Goal: Task Accomplishment & Management: Manage account settings

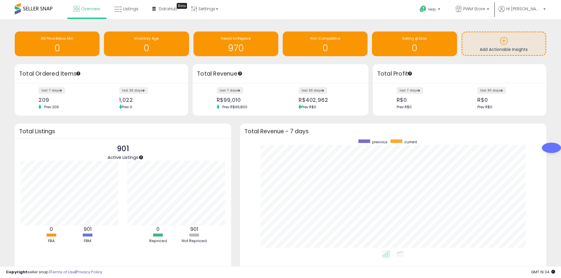
drag, startPoint x: 542, startPoint y: 96, endPoint x: 540, endPoint y: 94, distance: 3.5
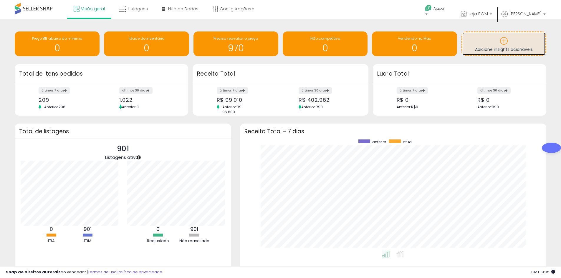
click at [509, 50] on font "Adicione insights acionáveis" at bounding box center [504, 50] width 58 height 6
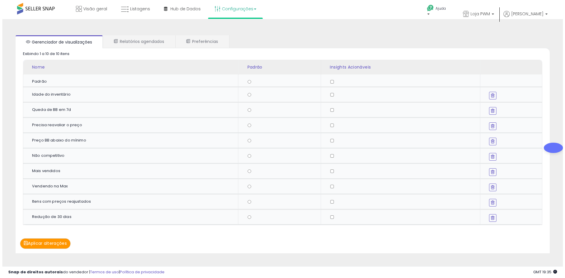
scroll to position [15, 0]
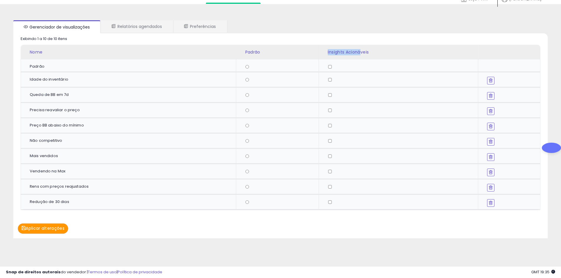
drag, startPoint x: 324, startPoint y: 50, endPoint x: 349, endPoint y: 65, distance: 29.6
click at [360, 56] on th "Insights Acionáveis" at bounding box center [398, 52] width 159 height 15
click at [330, 93] on td at bounding box center [398, 94] width 159 height 15
click at [330, 191] on td at bounding box center [398, 186] width 159 height 15
click at [332, 203] on div at bounding box center [401, 203] width 146 height 4
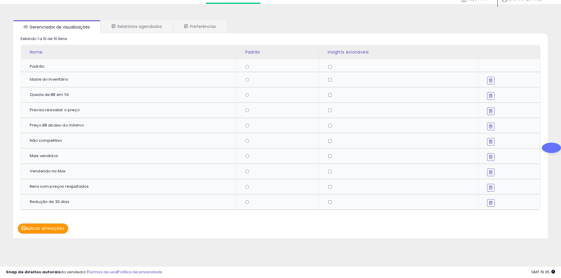
click at [329, 201] on td at bounding box center [398, 202] width 159 height 15
click at [52, 230] on font "Aplicar alterações" at bounding box center [45, 229] width 39 height 6
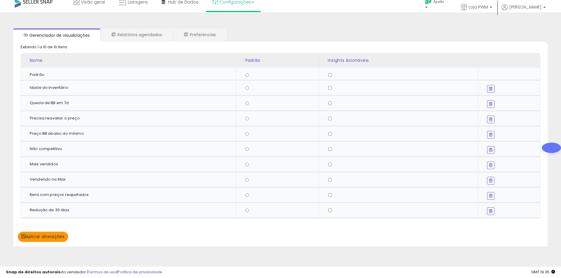
scroll to position [0, 0]
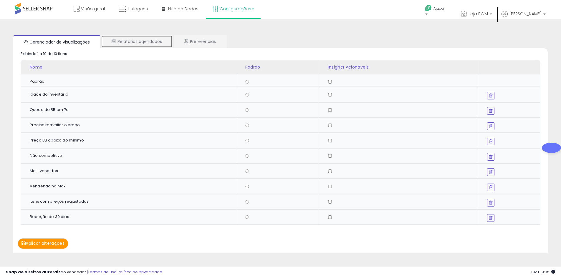
click at [128, 38] on link "Relatórios agendados" at bounding box center [137, 41] width 72 height 12
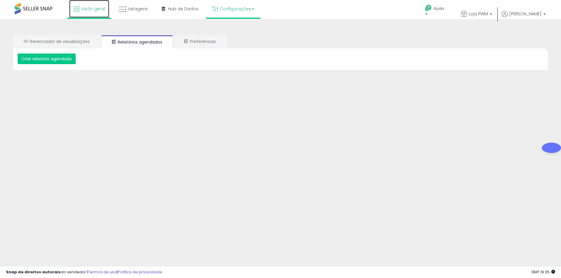
click at [83, 17] on link "Visão geral" at bounding box center [89, 9] width 40 height 18
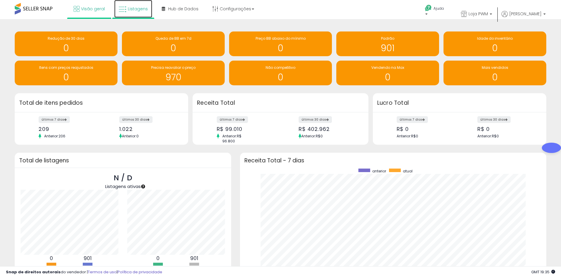
click at [135, 11] on font "Listagens" at bounding box center [138, 9] width 20 height 6
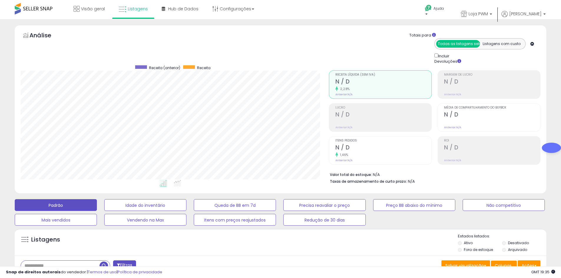
scroll to position [121, 308]
click at [178, 186] on icon at bounding box center [177, 183] width 7 height 7
click at [164, 184] on icon at bounding box center [163, 183] width 7 height 7
click at [181, 185] on li at bounding box center [177, 184] width 13 height 10
click at [162, 188] on li at bounding box center [163, 184] width 13 height 10
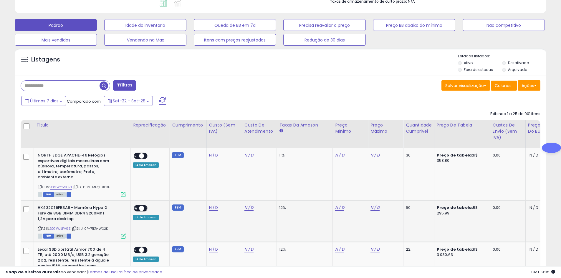
scroll to position [236, 0]
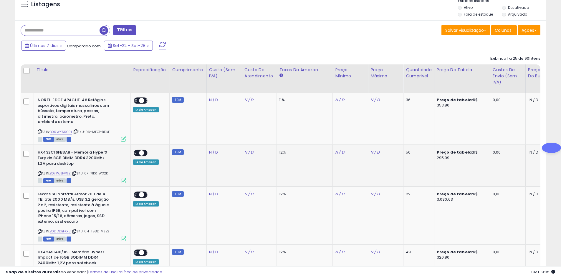
click at [138, 152] on span "SOBRE" at bounding box center [133, 152] width 12 height 5
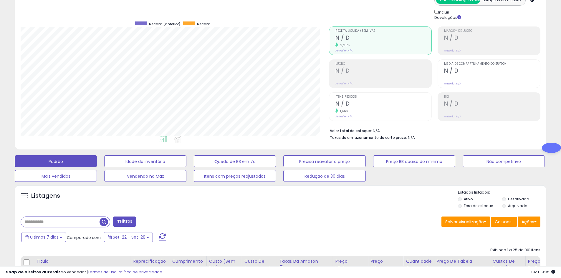
scroll to position [0, 0]
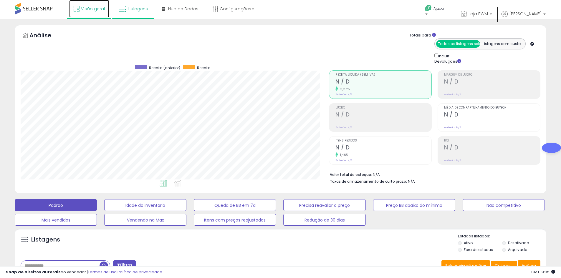
click at [86, 9] on font "Visão geral" at bounding box center [93, 9] width 24 height 6
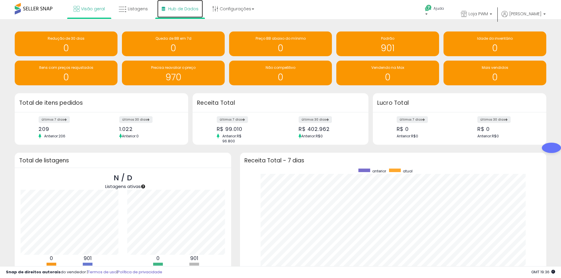
click at [162, 7] on icon at bounding box center [164, 9] width 4 height 4
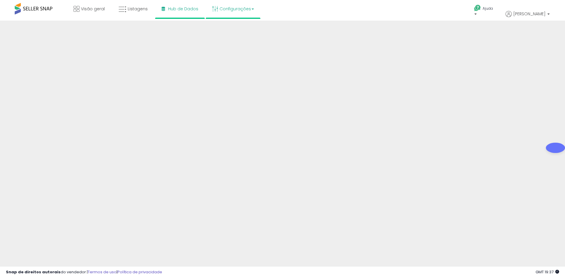
click at [236, 7] on font "Configurações" at bounding box center [236, 9] width 32 height 6
click at [231, 7] on font "Configurações" at bounding box center [236, 9] width 32 height 6
drag, startPoint x: 59, startPoint y: 18, endPoint x: 37, endPoint y: 6, distance: 25.3
click at [37, 6] on span at bounding box center [34, 8] width 38 height 11
click at [37, 5] on span at bounding box center [34, 8] width 38 height 11
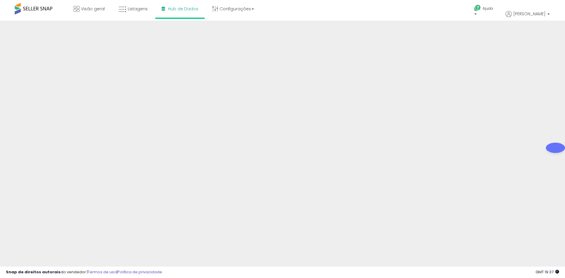
click at [32, 6] on span at bounding box center [34, 8] width 38 height 11
click at [23, 8] on span at bounding box center [34, 8] width 38 height 11
drag, startPoint x: 23, startPoint y: 8, endPoint x: 22, endPoint y: 20, distance: 11.8
click at [22, 9] on span at bounding box center [34, 8] width 38 height 11
click at [32, 7] on span at bounding box center [34, 8] width 38 height 11
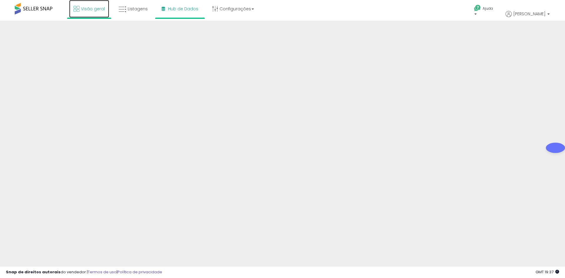
click at [105, 12] on link "Visão geral" at bounding box center [89, 9] width 40 height 18
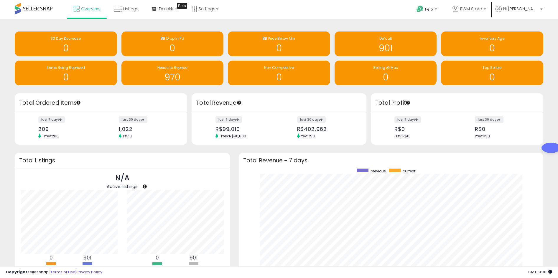
scroll to position [59, 106]
click at [272, 4] on div "Overview Listings Beta" at bounding box center [181, 12] width 371 height 25
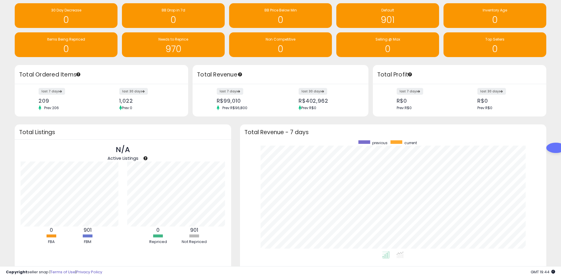
scroll to position [0, 0]
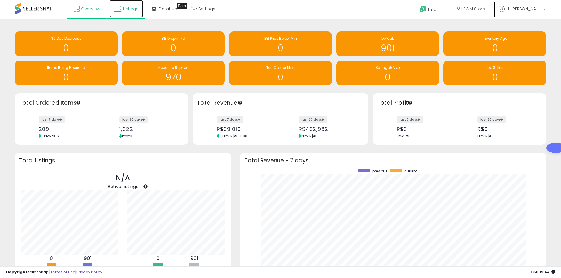
click at [128, 12] on link "Listings" at bounding box center [126, 9] width 33 height 18
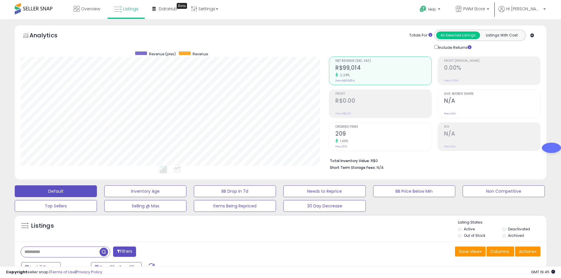
scroll to position [121, 308]
click at [193, 10] on icon at bounding box center [194, 9] width 6 height 6
click at [209, 32] on link "Store settings" at bounding box center [205, 30] width 27 height 6
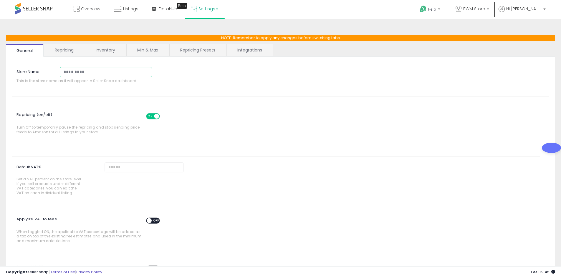
click at [99, 69] on input "*********" at bounding box center [106, 72] width 92 height 10
click at [196, 54] on link "Repricing Presets" at bounding box center [198, 50] width 56 height 12
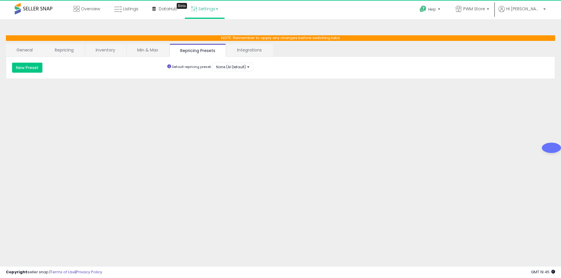
click at [169, 53] on li "Min & Max" at bounding box center [148, 50] width 43 height 12
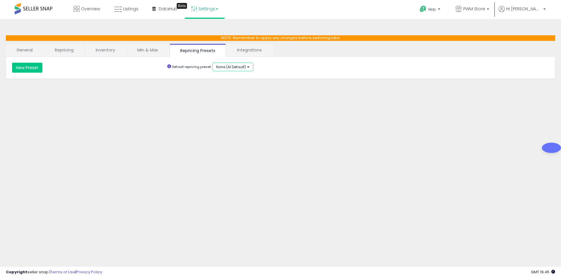
click at [245, 68] on span "None (AI Default)" at bounding box center [231, 66] width 30 height 5
click at [246, 68] on button "None (AI Default)" at bounding box center [232, 67] width 41 height 9
click at [139, 44] on link "Min & Max" at bounding box center [148, 50] width 42 height 12
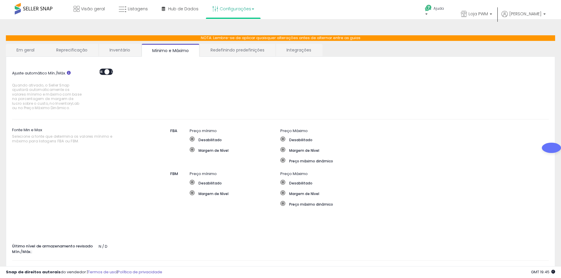
click at [24, 56] on link "Em geral" at bounding box center [25, 50] width 39 height 12
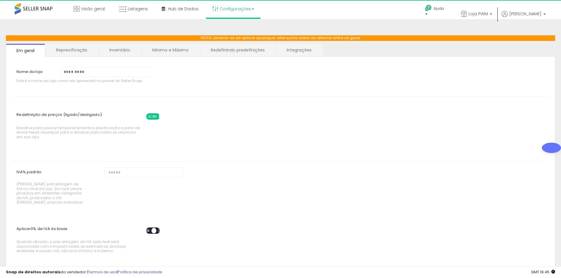
drag, startPoint x: 248, startPoint y: 5, endPoint x: 246, endPoint y: 8, distance: 3.6
click at [248, 5] on link "Configurações" at bounding box center [233, 9] width 51 height 18
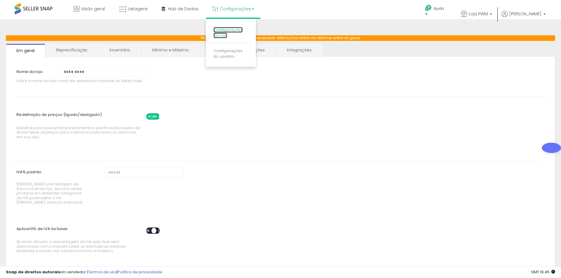
click at [234, 31] on font "Configurações da loja" at bounding box center [228, 32] width 29 height 11
click at [120, 49] on font "Inventário" at bounding box center [120, 50] width 21 height 6
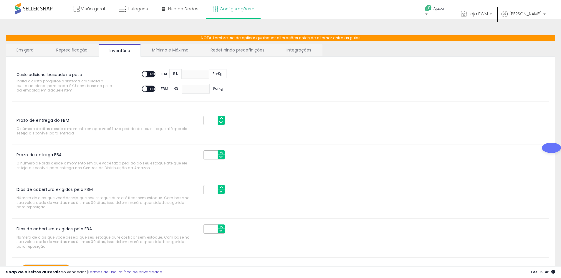
click at [296, 46] on link "Integrações" at bounding box center [299, 50] width 46 height 12
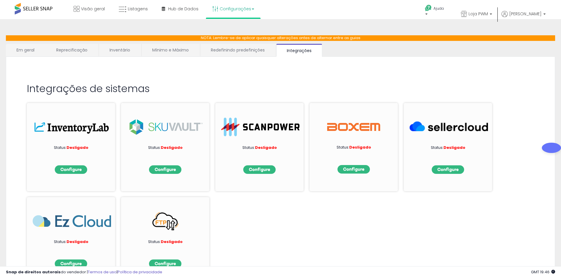
click at [182, 53] on font "Mínimo e Máximo" at bounding box center [170, 50] width 37 height 6
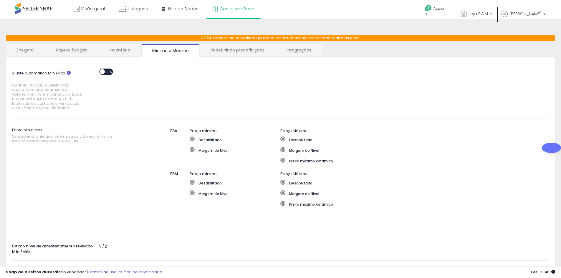
click at [124, 51] on font "Inventário" at bounding box center [120, 50] width 21 height 6
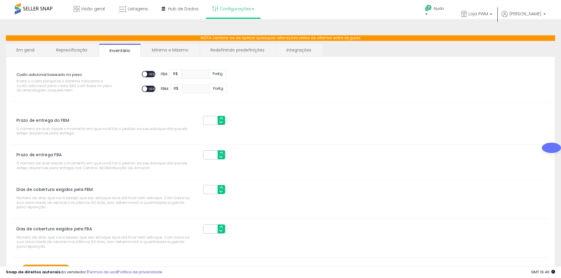
click at [175, 47] on link "Mínimo e Máximo" at bounding box center [170, 50] width 58 height 12
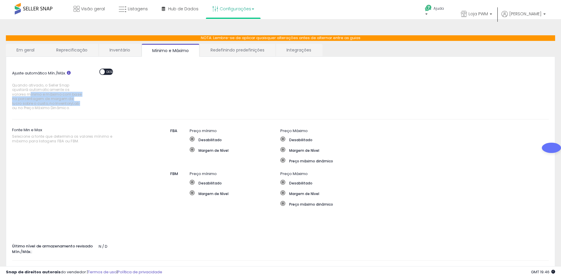
drag, startPoint x: 16, startPoint y: 94, endPoint x: 70, endPoint y: 103, distance: 54.4
click at [70, 103] on font "Quando ativado, o Seller Snap ajustará automaticamente os valores mínimo e máxi…" at bounding box center [47, 97] width 70 height 28
click at [185, 116] on div "Ajuste automático Mín./Máx. Quando ativado, o Seller Snap ajustará automaticame…" at bounding box center [280, 181] width 537 height 236
click at [117, 48] on font "Inventário" at bounding box center [120, 50] width 21 height 6
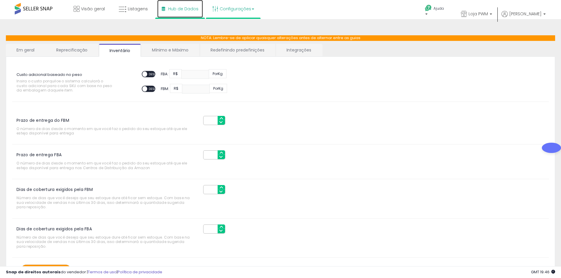
click at [169, 13] on link "Hub de Dados" at bounding box center [180, 9] width 46 height 18
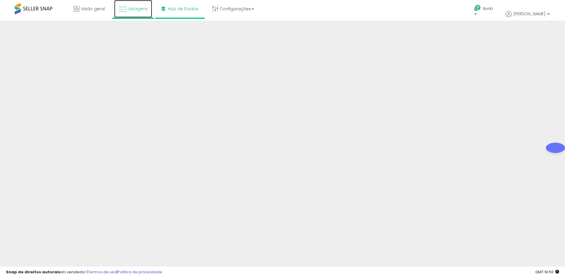
click at [125, 14] on link "Listagens" at bounding box center [133, 9] width 38 height 18
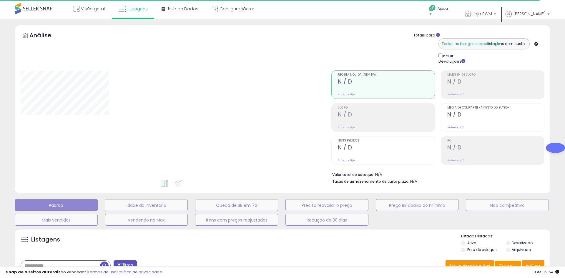
click at [456, 43] on font "Todas as listagens selecionadas" at bounding box center [472, 43] width 61 height 5
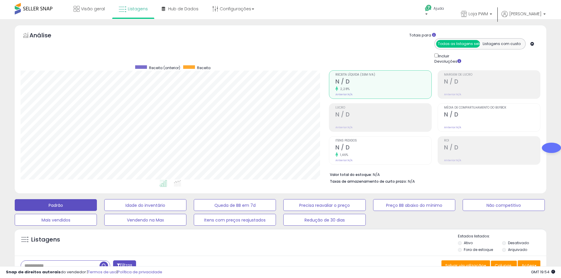
scroll to position [121, 308]
click at [506, 43] on font "Listagens com custo" at bounding box center [502, 43] width 38 height 5
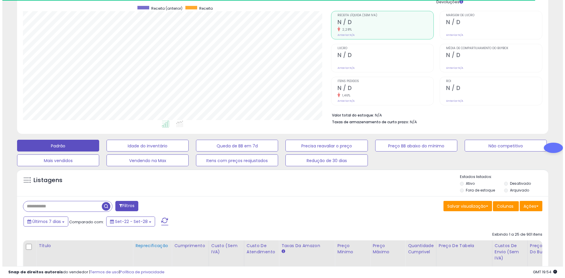
scroll to position [88, 0]
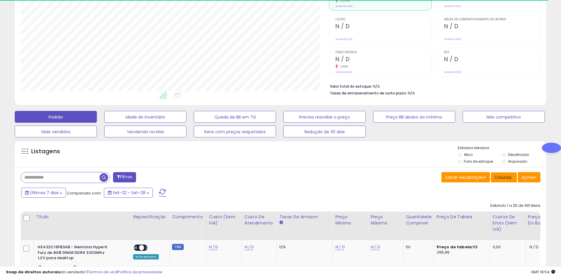
click at [500, 181] on button "Colunas" at bounding box center [504, 178] width 26 height 10
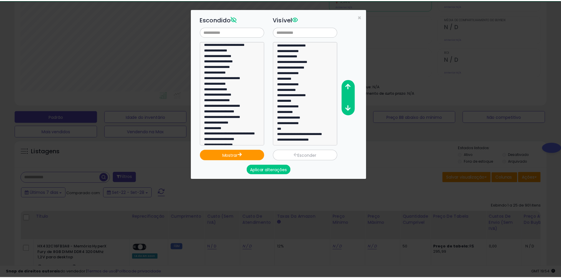
scroll to position [347, 0]
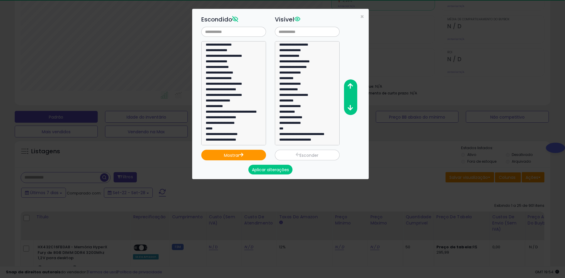
click at [363, 219] on div "**********" at bounding box center [282, 139] width 565 height 278
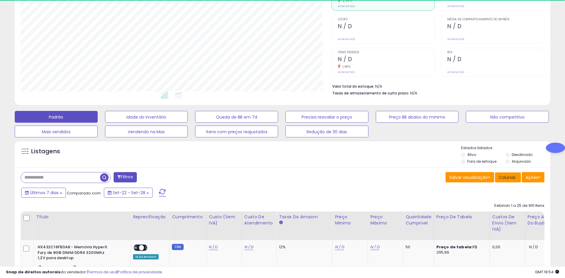
scroll to position [294390, 294202]
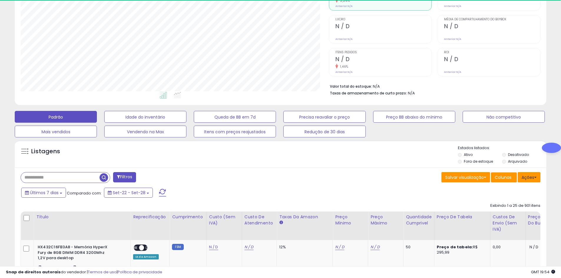
click at [527, 176] on font "Ações" at bounding box center [528, 178] width 13 height 6
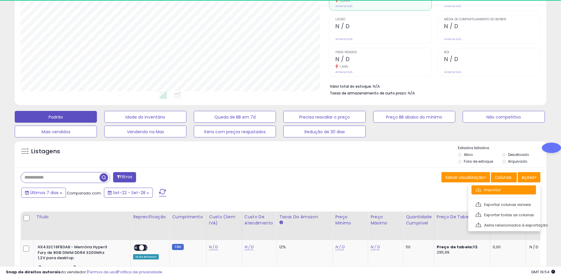
click at [486, 191] on font "Importar" at bounding box center [492, 190] width 17 height 6
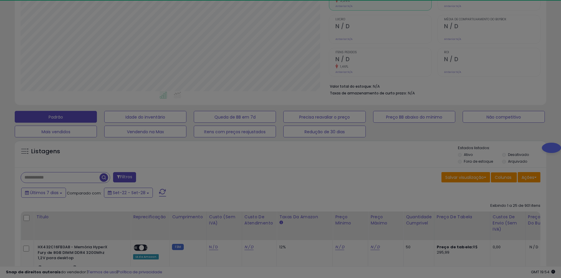
scroll to position [121, 311]
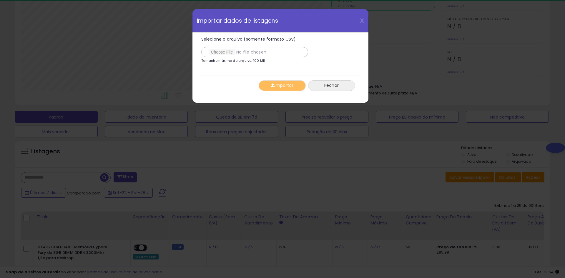
click at [330, 84] on font "Fechar" at bounding box center [332, 86] width 15 height 6
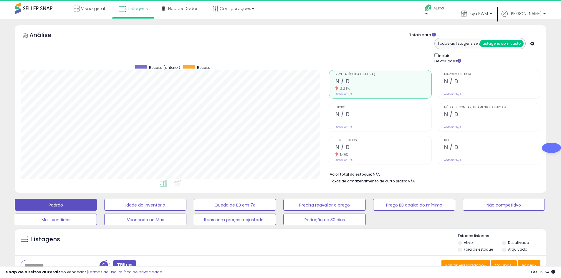
scroll to position [147, 0]
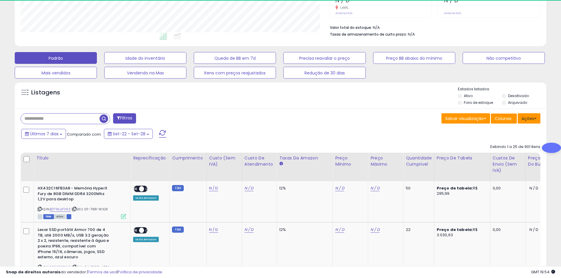
click at [526, 123] on button "Ações" at bounding box center [529, 118] width 23 height 11
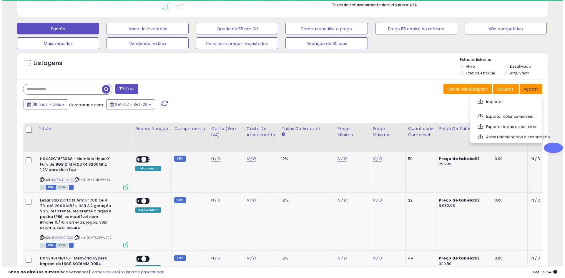
scroll to position [118, 0]
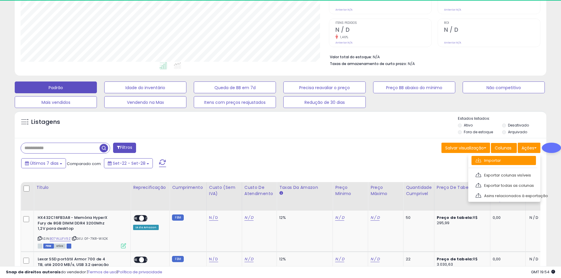
click at [488, 161] on font "Importar" at bounding box center [492, 161] width 17 height 6
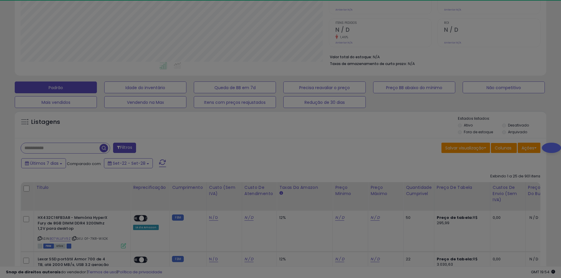
scroll to position [121, 311]
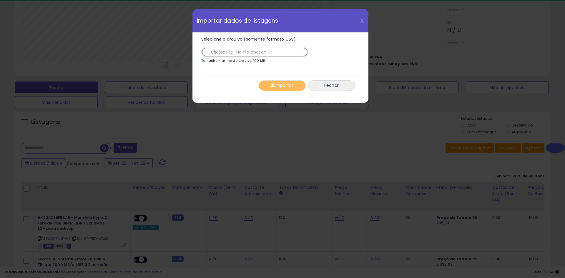
click at [229, 53] on input "Selecione o arquivo (somente formato CSV)" at bounding box center [254, 52] width 107 height 10
click at [409, 138] on div "X Fechar Importar dados de listagens Selecione o arquivo (somente formato CSV) …" at bounding box center [282, 139] width 565 height 278
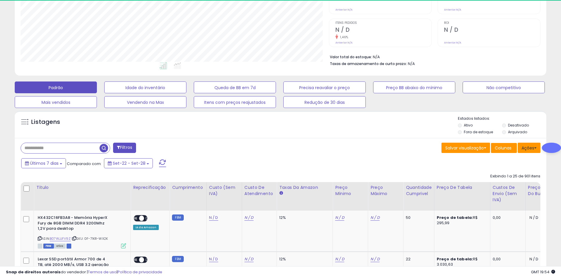
scroll to position [294390, 294202]
click at [534, 143] on button "Ações" at bounding box center [529, 148] width 23 height 11
drag, startPoint x: 355, startPoint y: 139, endPoint x: 343, endPoint y: 139, distance: 12.1
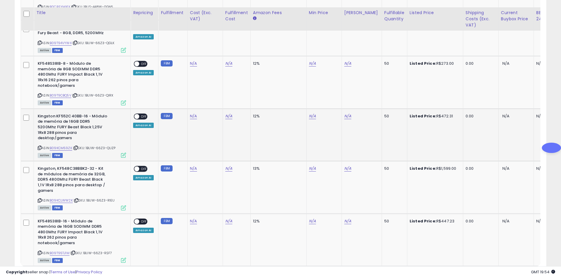
scroll to position [1291, 0]
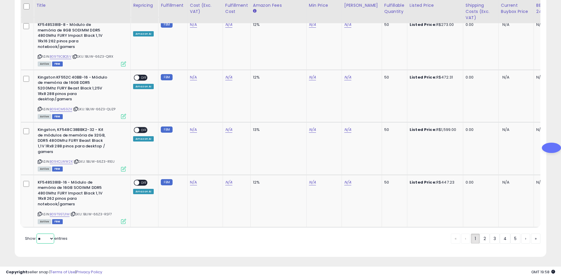
click at [49, 235] on select "** **" at bounding box center [46, 239] width 18 height 10
select select "**"
click at [37, 234] on select "** **" at bounding box center [46, 239] width 18 height 10
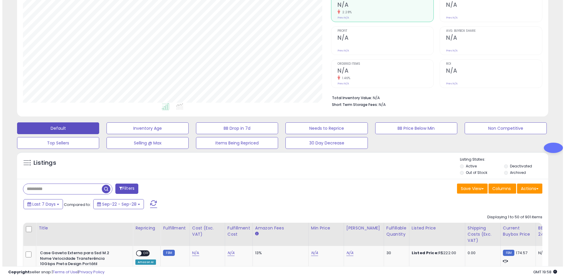
scroll to position [69, 0]
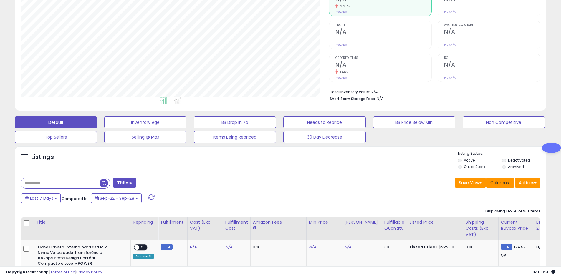
click at [504, 186] on button "Columns" at bounding box center [501, 183] width 28 height 10
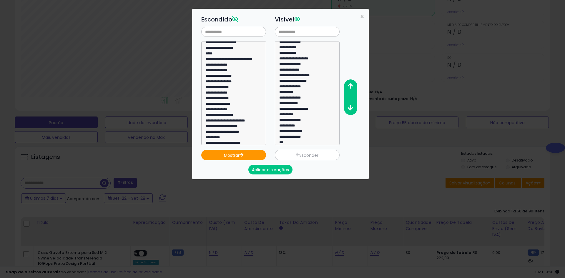
scroll to position [0, 0]
click at [305, 154] on font "Esconder" at bounding box center [309, 156] width 19 height 6
click at [237, 28] on input "text" at bounding box center [233, 32] width 65 height 10
click at [305, 141] on option "**********" at bounding box center [305, 141] width 53 height 6
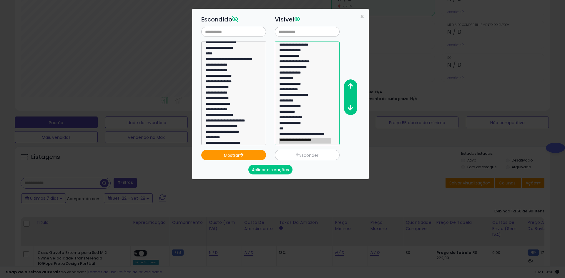
click at [314, 88] on option "**********" at bounding box center [305, 91] width 53 height 6
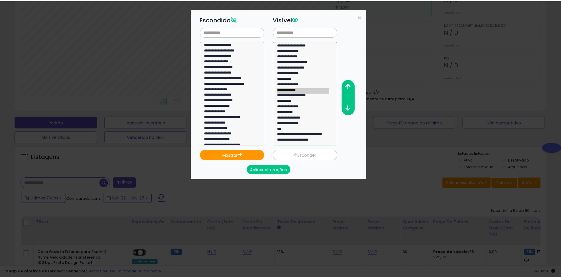
scroll to position [347, 0]
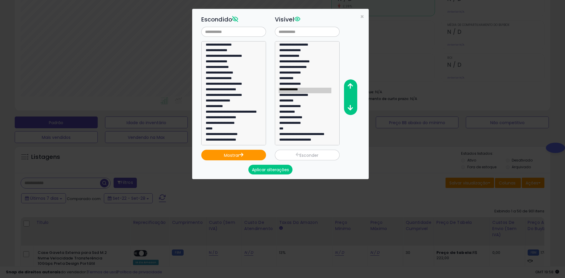
click at [365, 18] on div "**********" at bounding box center [285, 80] width 177 height 132
click at [361, 17] on font "×" at bounding box center [362, 16] width 4 height 9
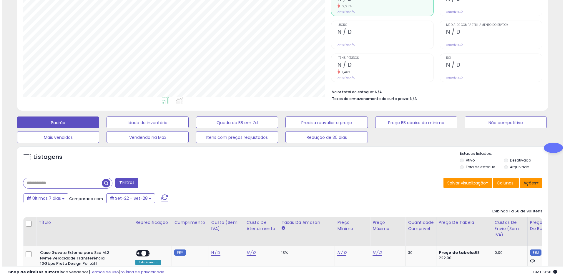
scroll to position [294390, 294202]
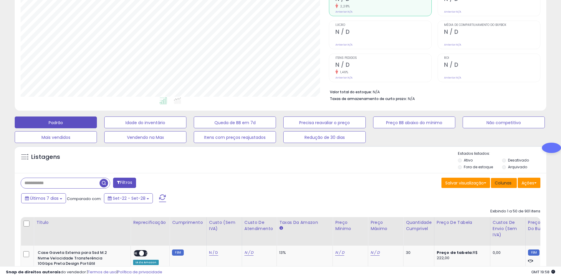
click at [509, 183] on font "Colunas" at bounding box center [503, 183] width 17 height 6
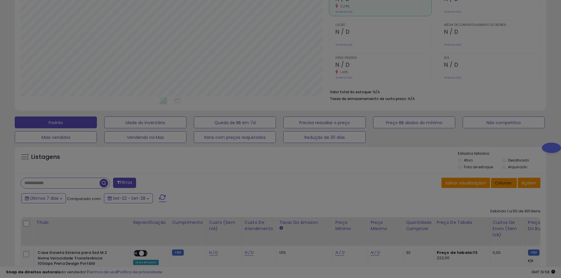
scroll to position [121, 311]
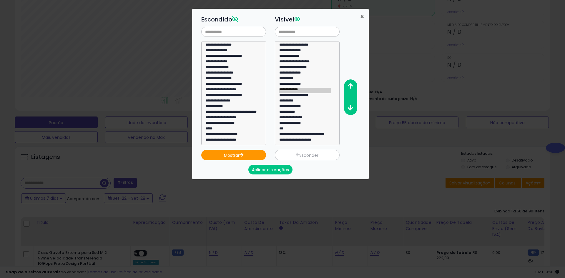
click at [362, 17] on font "×" at bounding box center [362, 16] width 4 height 9
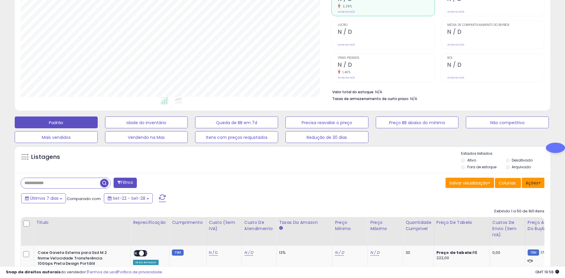
scroll to position [294390, 294202]
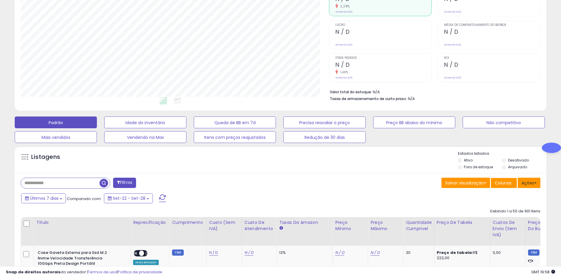
click at [522, 184] on font "Ações" at bounding box center [528, 183] width 13 height 6
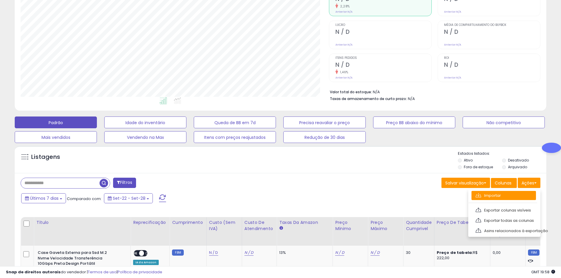
click at [514, 196] on link "Importar" at bounding box center [504, 195] width 64 height 9
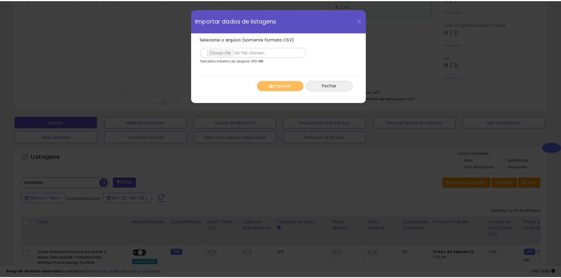
scroll to position [121, 311]
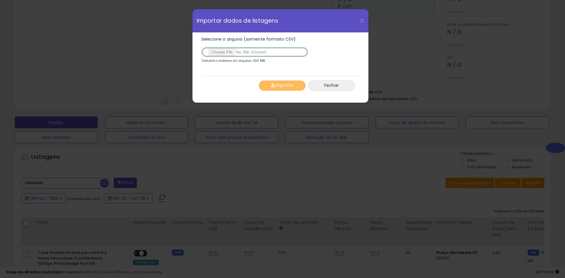
click at [236, 49] on input "Selecione o arquivo (somente formato CSV)" at bounding box center [254, 52] width 107 height 10
drag, startPoint x: 324, startPoint y: 76, endPoint x: 323, endPoint y: 82, distance: 5.6
click at [322, 76] on div "Importar [GEOGRAPHIC_DATA]" at bounding box center [280, 86] width 158 height 20
drag, startPoint x: 328, startPoint y: 85, endPoint x: 262, endPoint y: 57, distance: 71.8
click at [272, 62] on div "Selecione o arquivo (somente formato CSV) Tamanho máximo do arquivo: 100 MB 0% …" at bounding box center [280, 64] width 158 height 63
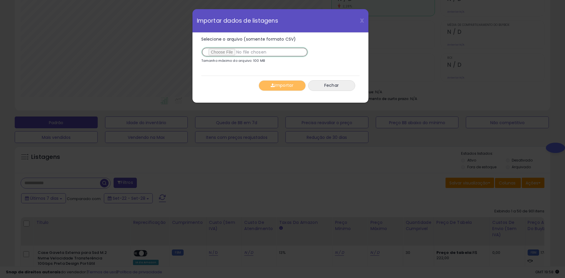
click at [209, 49] on input "Selecione o arquivo (somente formato CSV)" at bounding box center [254, 52] width 107 height 10
click at [345, 64] on div "Selecione o arquivo (somente formato CSV) Tamanho máximo do arquivo: 100 MB" at bounding box center [277, 51] width 153 height 28
click at [245, 52] on input "Selecione o arquivo (somente formato CSV)" at bounding box center [254, 52] width 107 height 10
click at [358, 22] on div "X Fechar Importar dados de listagens" at bounding box center [281, 21] width 176 height 24
click at [362, 21] on font "X" at bounding box center [362, 20] width 4 height 8
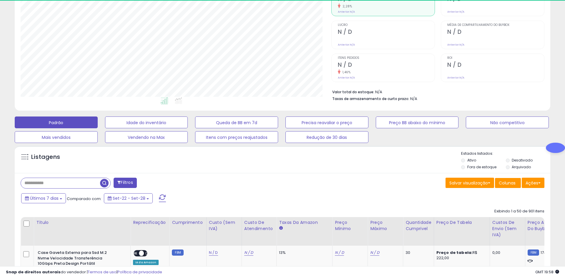
scroll to position [294390, 294202]
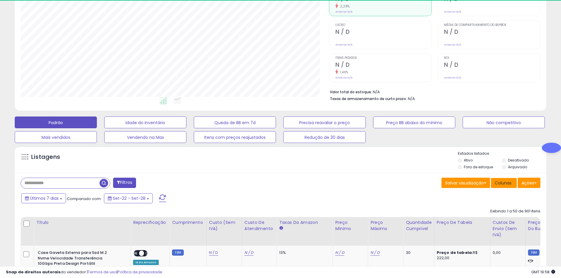
click at [511, 180] on font "Colunas" at bounding box center [503, 183] width 17 height 6
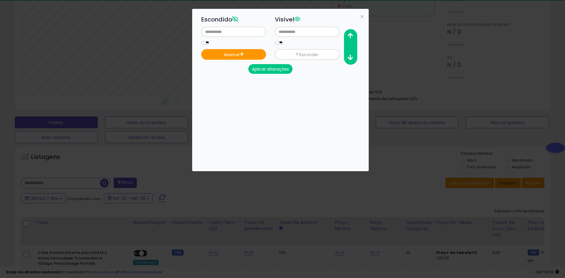
scroll to position [121, 311]
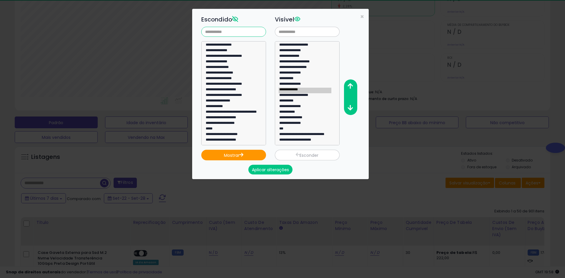
click at [237, 29] on input "text" at bounding box center [233, 32] width 65 height 10
click at [236, 18] on icon at bounding box center [235, 19] width 6 height 6
click at [299, 17] on icon at bounding box center [298, 19] width 6 height 6
select select "**********"
click at [302, 118] on option "**********" at bounding box center [305, 119] width 53 height 6
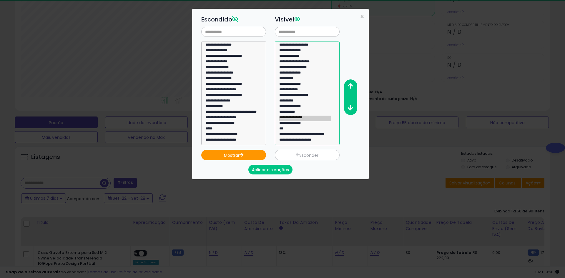
scroll to position [0, 0]
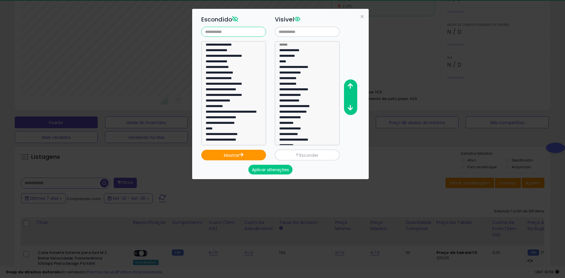
click at [223, 31] on input "text" at bounding box center [233, 32] width 65 height 10
click at [299, 31] on input "text" at bounding box center [307, 32] width 65 height 10
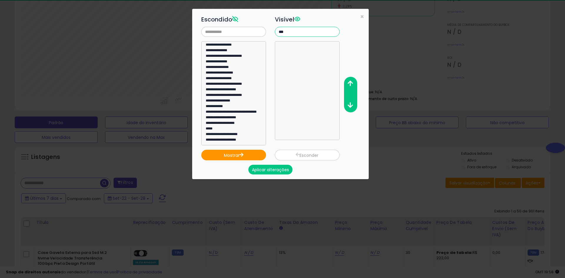
type input "***"
click at [237, 31] on input "text" at bounding box center [233, 32] width 65 height 10
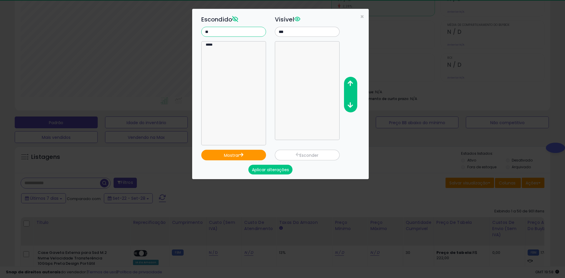
type input "*"
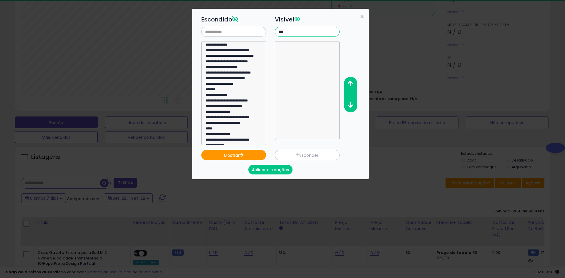
drag, startPoint x: 292, startPoint y: 31, endPoint x: 212, endPoint y: 39, distance: 80.2
click at [234, 35] on div "**********" at bounding box center [285, 80] width 177 height 132
type input "*"
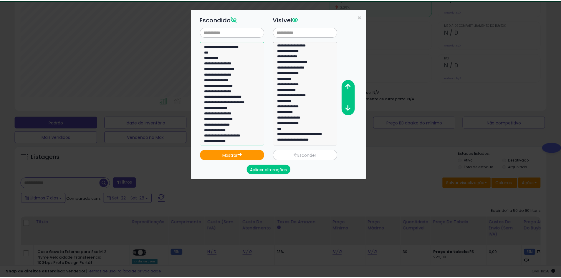
scroll to position [347, 0]
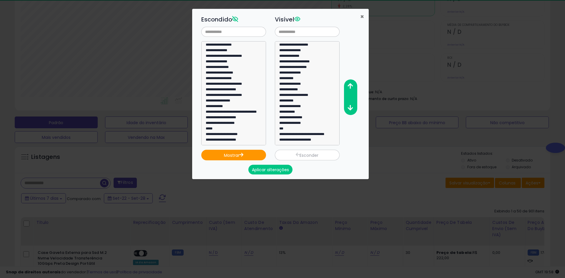
click at [362, 17] on font "×" at bounding box center [362, 16] width 4 height 9
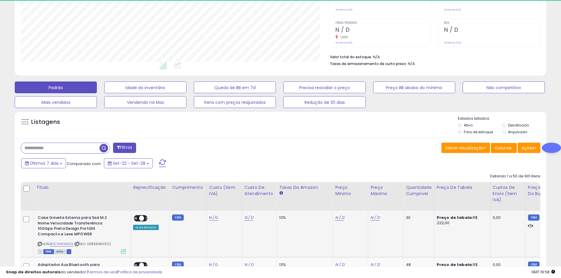
scroll to position [206, 0]
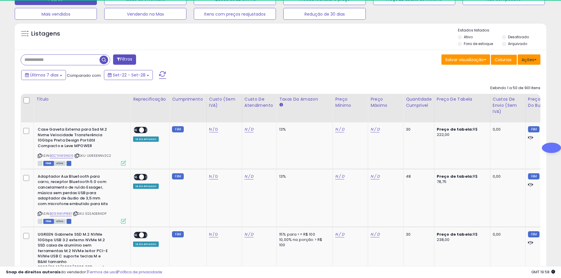
click at [525, 60] on font "Ações" at bounding box center [528, 60] width 13 height 6
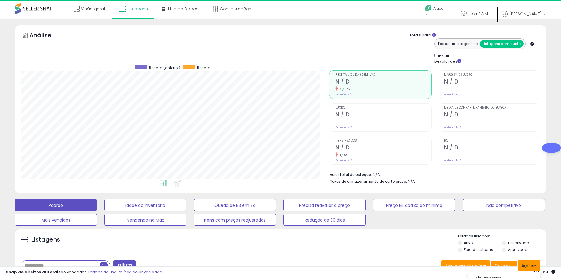
scroll to position [29, 0]
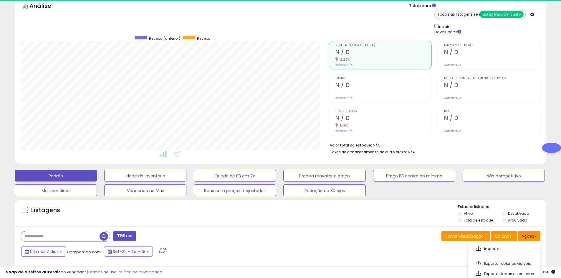
click at [527, 237] on font "Ações" at bounding box center [528, 237] width 13 height 6
click at [532, 234] on font "Ações" at bounding box center [528, 237] width 13 height 6
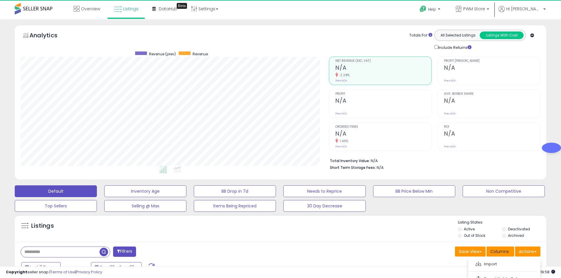
scroll to position [59, 0]
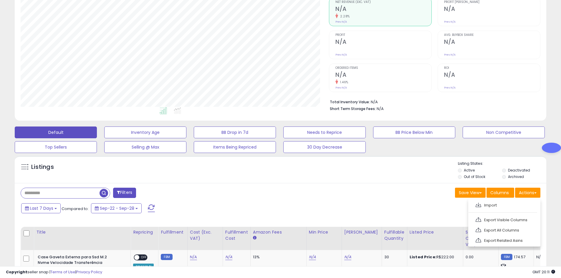
click at [115, 203] on div "Last 7 Days Compared to: Sep-22 - Sep-28" at bounding box center [215, 209] width 390 height 13
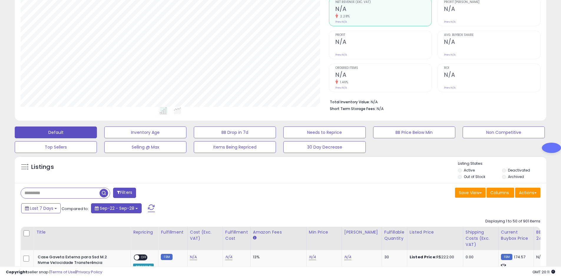
click at [118, 206] on span "Sep-22 - Sep-28" at bounding box center [117, 209] width 34 height 6
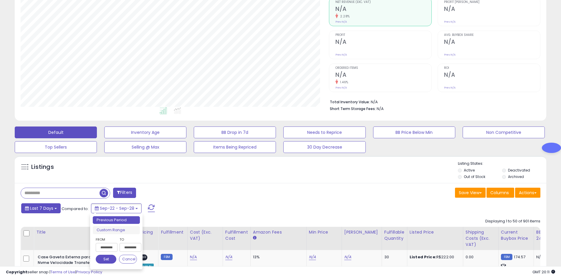
click at [57, 207] on button "Last 7 Days" at bounding box center [40, 209] width 39 height 10
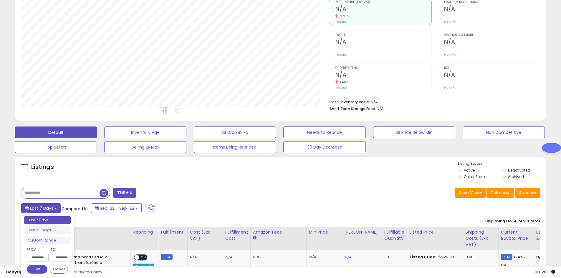
click at [57, 207] on button "Last 7 Days" at bounding box center [40, 209] width 39 height 10
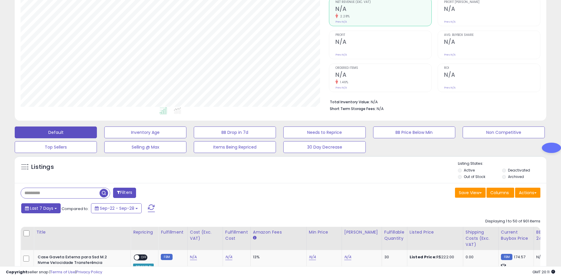
click at [57, 207] on button "Last 7 Days" at bounding box center [40, 209] width 39 height 10
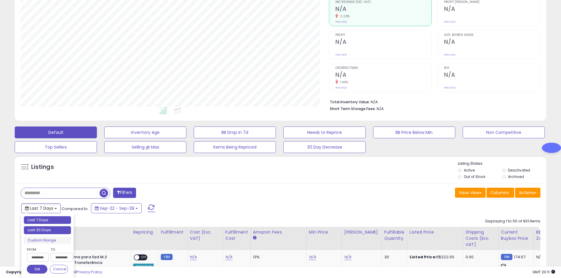
type input "**********"
click at [43, 229] on li "Last 30 Days" at bounding box center [47, 230] width 47 height 8
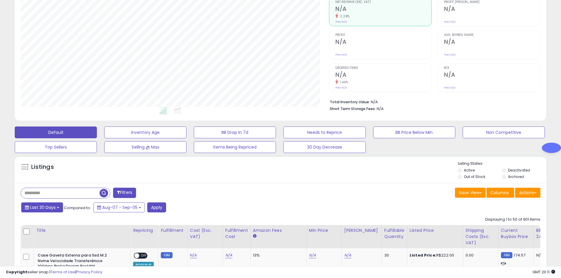
click at [38, 207] on span "Last 30 Days" at bounding box center [43, 208] width 26 height 6
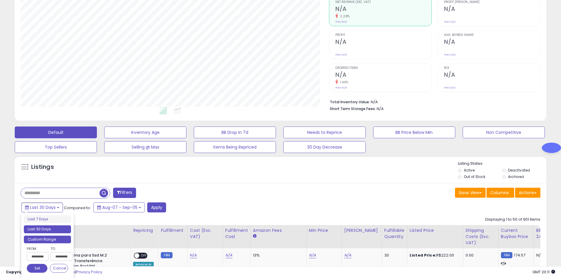
click at [40, 240] on li "Custom Range" at bounding box center [47, 240] width 47 height 8
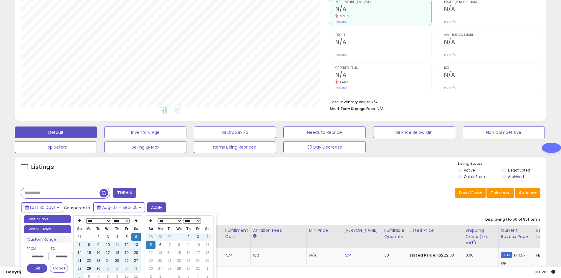
type input "**********"
click at [39, 216] on li "Last 7 Days" at bounding box center [47, 220] width 47 height 8
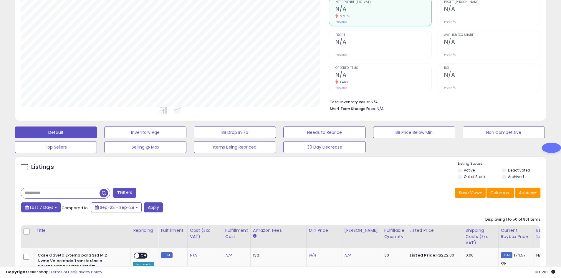
click at [42, 208] on span "Last 7 Days" at bounding box center [41, 208] width 23 height 6
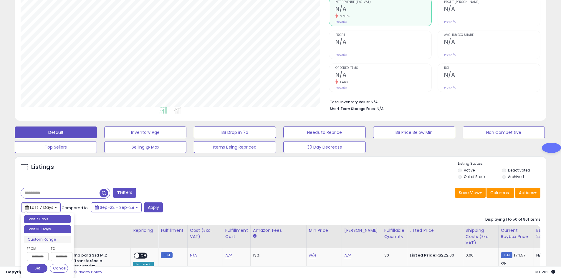
type input "**********"
click at [40, 226] on li "Last 30 Days" at bounding box center [47, 230] width 47 height 8
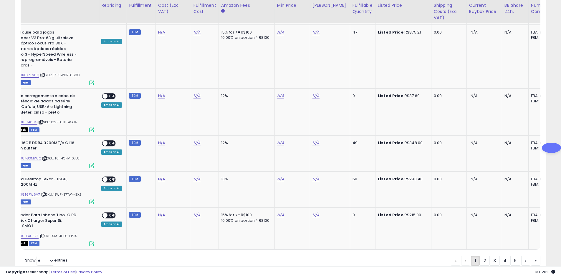
scroll to position [0, 15]
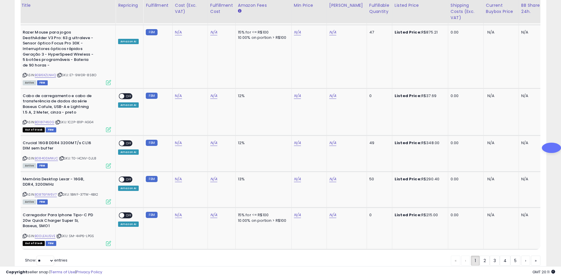
drag, startPoint x: 37, startPoint y: 237, endPoint x: 47, endPoint y: 239, distance: 9.9
click at [38, 258] on span "Show: ** ** entries" at bounding box center [46, 261] width 42 height 6
click at [50, 256] on select "** **" at bounding box center [46, 261] width 18 height 10
click at [37, 256] on select "** **" at bounding box center [46, 261] width 18 height 10
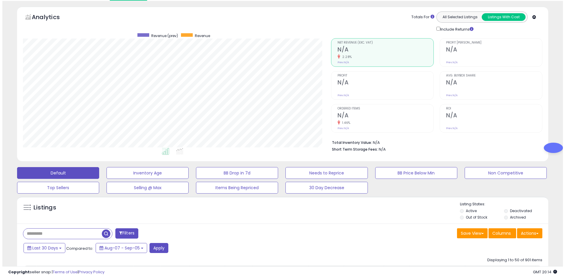
scroll to position [59, 0]
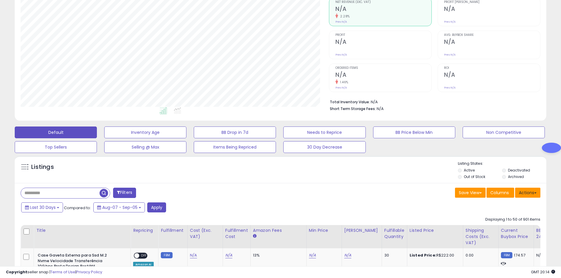
click at [532, 191] on button "Actions" at bounding box center [527, 193] width 25 height 10
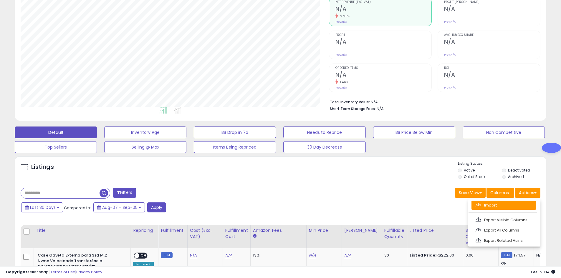
click at [487, 204] on link "Import" at bounding box center [504, 205] width 64 height 9
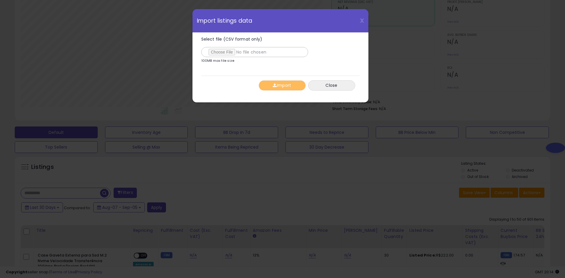
click at [230, 59] on p "100MB max file size" at bounding box center [217, 60] width 33 height 3
click at [226, 51] on input "Select file (CSV format only)" at bounding box center [254, 52] width 107 height 10
drag, startPoint x: 280, startPoint y: 58, endPoint x: 327, endPoint y: 41, distance: 50.7
click at [283, 56] on div "Select file (CSV format only) 100MB max file size" at bounding box center [277, 51] width 153 height 28
click at [358, 20] on div "X Close Import listings data" at bounding box center [281, 21] width 176 height 24
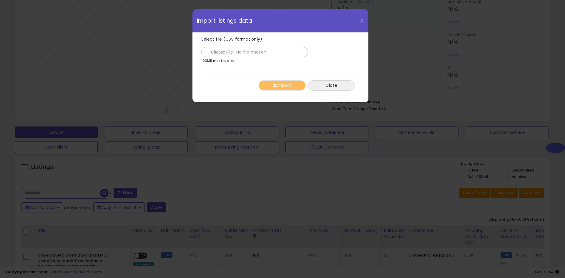
click at [368, 19] on div "X Close Import listings data" at bounding box center [281, 21] width 176 height 24
click at [361, 20] on span "X" at bounding box center [362, 20] width 4 height 8
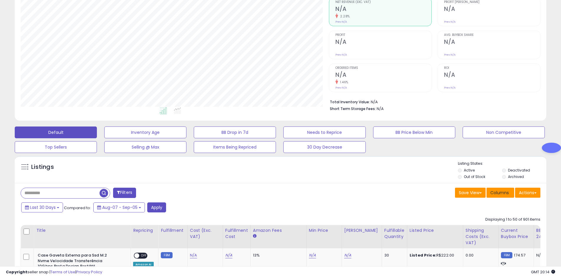
scroll to position [121, 308]
click at [502, 194] on span "Columns" at bounding box center [499, 193] width 19 height 6
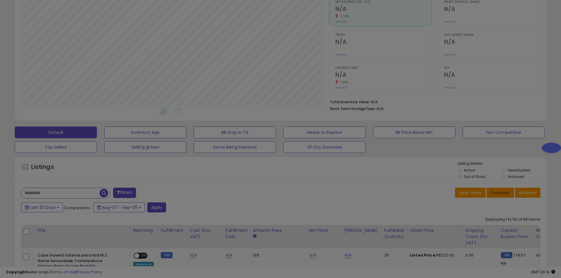
scroll to position [121, 311]
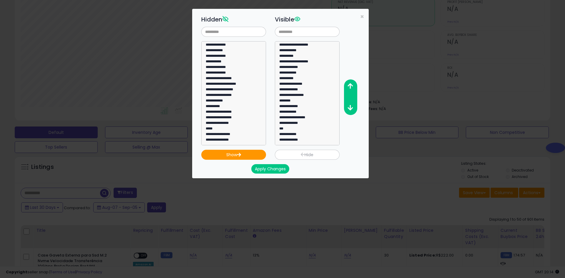
click at [466, 194] on div "**********" at bounding box center [282, 139] width 565 height 278
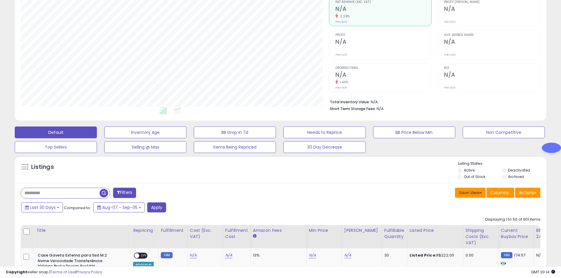
scroll to position [294390, 294202]
click at [476, 192] on button "Save View" at bounding box center [470, 193] width 31 height 10
click at [463, 193] on button "Save View" at bounding box center [470, 193] width 31 height 10
